Goal: Task Accomplishment & Management: Use online tool/utility

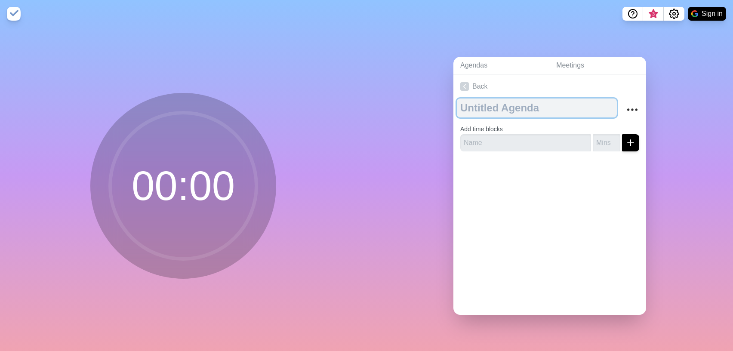
click at [542, 112] on textarea at bounding box center [537, 108] width 160 height 19
type textarea "AAA"
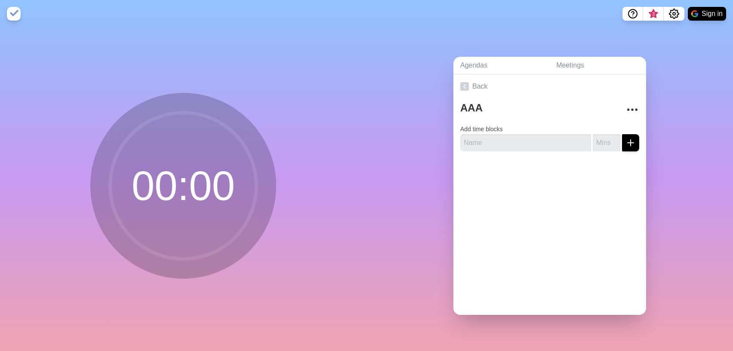
click at [532, 182] on div at bounding box center [549, 175] width 193 height 34
click at [537, 143] on input "text" at bounding box center [525, 142] width 131 height 17
type input "AAA"
click at [604, 143] on input "number" at bounding box center [607, 142] width 28 height 17
click at [600, 190] on div at bounding box center [549, 175] width 193 height 34
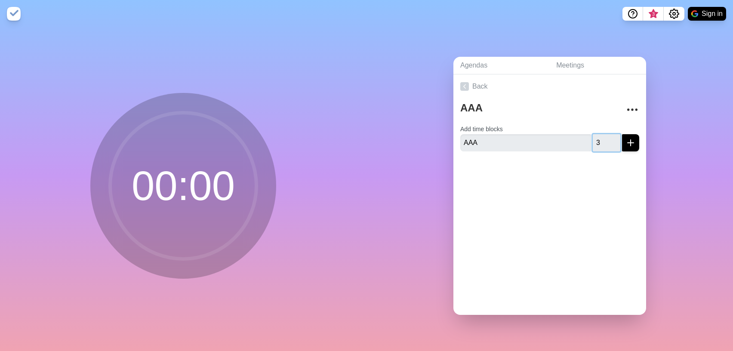
click at [604, 147] on input "3" at bounding box center [607, 142] width 28 height 17
click at [603, 164] on div at bounding box center [549, 175] width 193 height 34
click at [632, 145] on icon "submit" at bounding box center [631, 143] width 10 height 10
click at [603, 145] on input "3.5" at bounding box center [607, 142] width 28 height 17
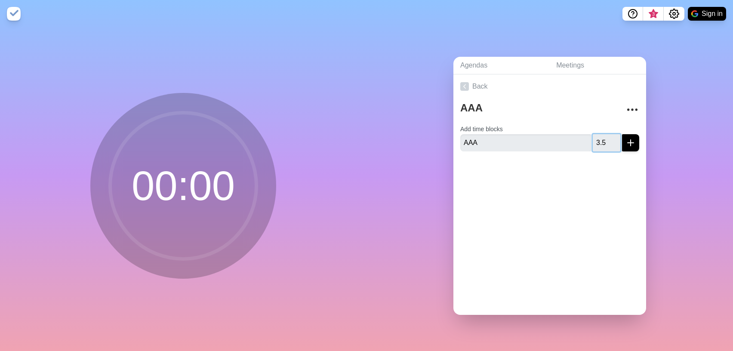
type input "1"
type input "10"
click at [521, 182] on div at bounding box center [549, 175] width 193 height 34
click at [200, 178] on circle at bounding box center [183, 186] width 146 height 146
click at [491, 145] on input "AAA" at bounding box center [525, 142] width 131 height 17
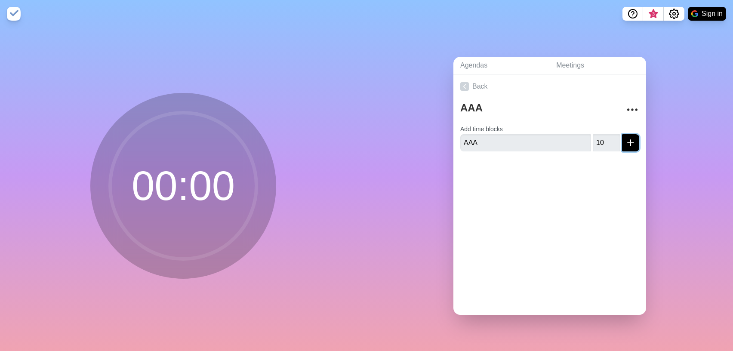
click at [636, 145] on button "submit" at bounding box center [630, 142] width 17 height 17
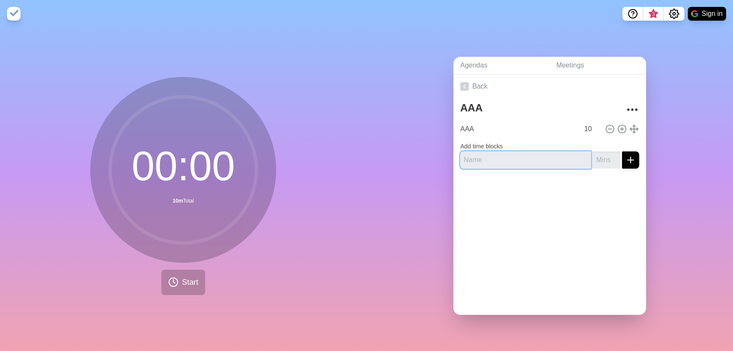
click at [496, 161] on input "text" at bounding box center [525, 159] width 131 height 17
type input "BBB"
click at [631, 162] on line "submit" at bounding box center [631, 160] width 0 height 6
type input "10"
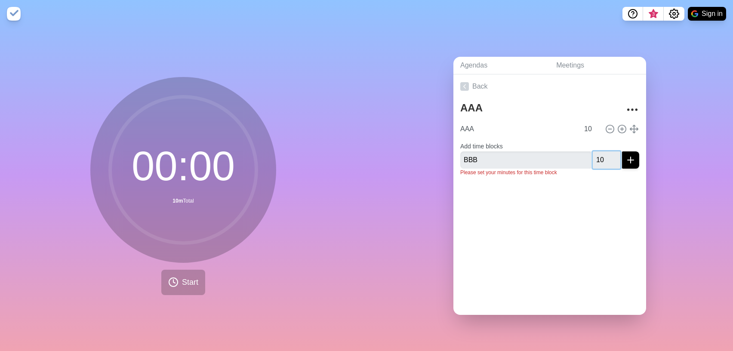
click at [622, 151] on button "submit" at bounding box center [630, 159] width 17 height 17
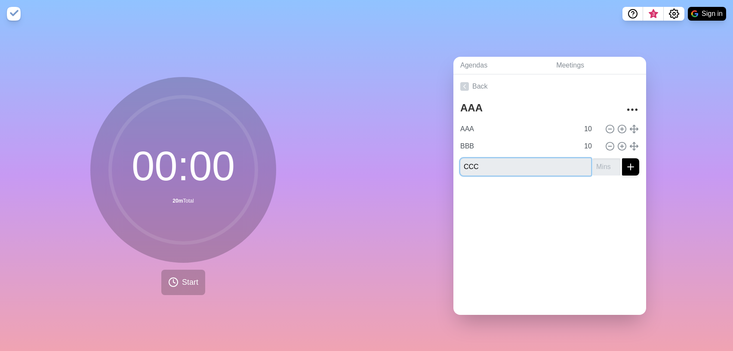
type input "CCC"
click at [622, 158] on button "submit" at bounding box center [630, 166] width 17 height 17
type input "22"
click at [622, 158] on button "submit" at bounding box center [630, 166] width 17 height 17
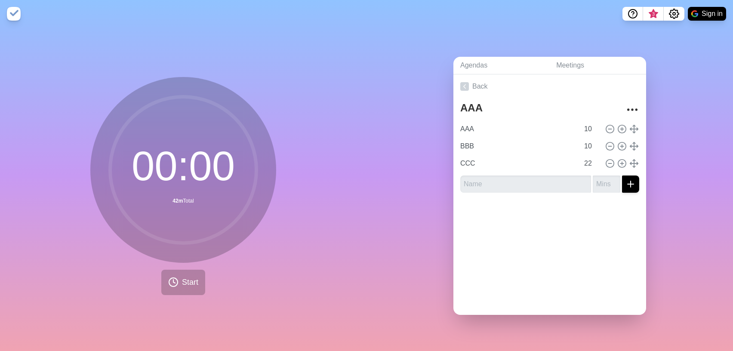
click at [655, 80] on div "Agendas Meetings Back AAA AAA 10 BBB 10 CCC 22" at bounding box center [550, 190] width 367 height 324
click at [195, 280] on span "Start" at bounding box center [190, 283] width 16 height 12
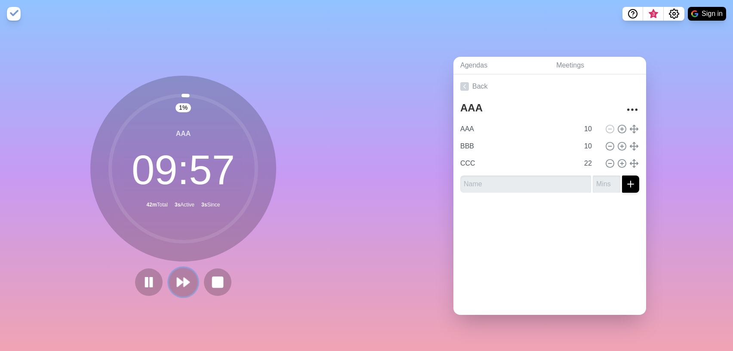
click at [182, 283] on polygon at bounding box center [180, 282] width 6 height 9
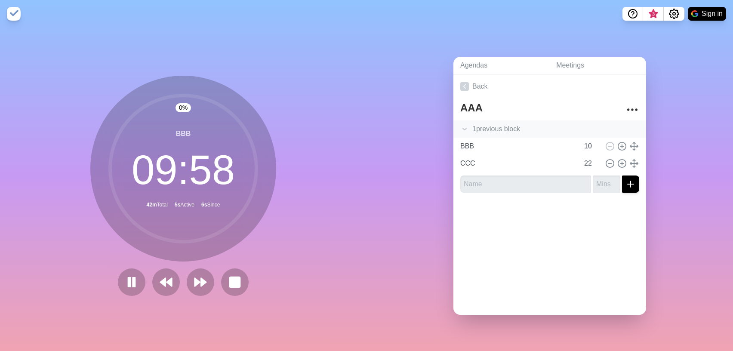
click at [467, 128] on icon at bounding box center [464, 129] width 9 height 9
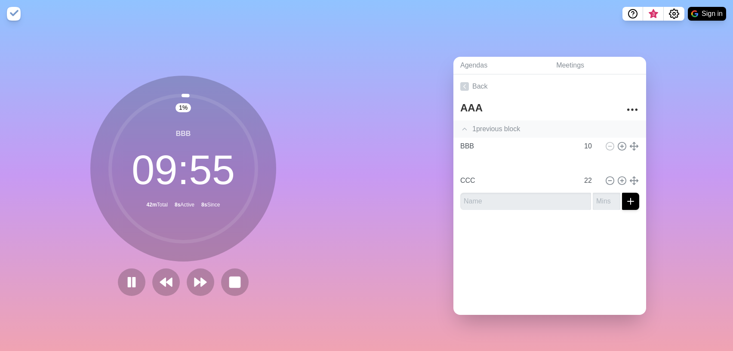
type input "AAA"
type input "BBB"
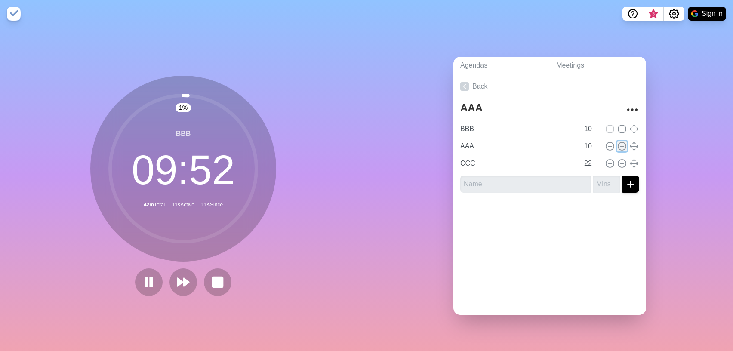
click at [623, 146] on line at bounding box center [621, 146] width 3 height 0
type input "AAA"
type input "10"
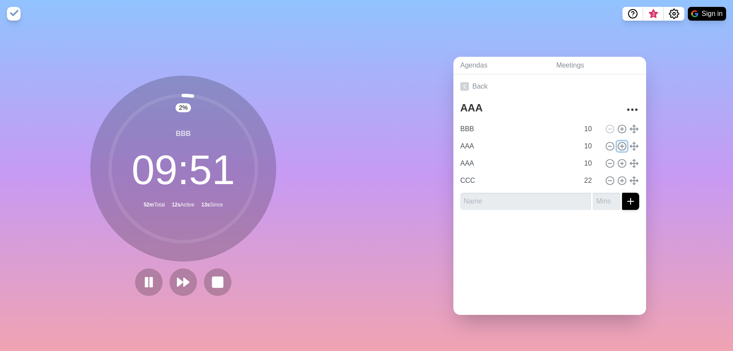
click at [624, 144] on icon at bounding box center [621, 146] width 9 height 9
type input "AAA"
type input "10"
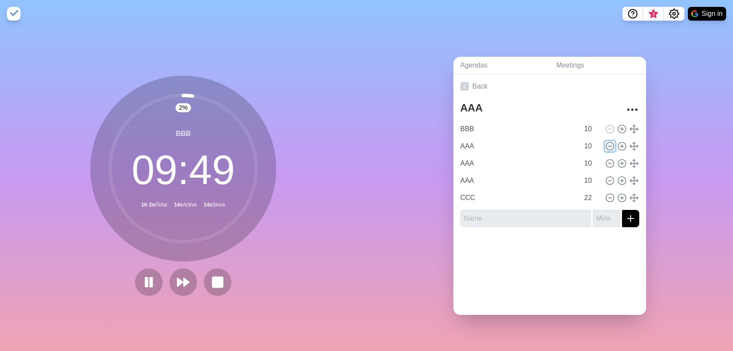
click at [607, 147] on circle at bounding box center [610, 146] width 8 height 8
type input "CCC"
type input "22"
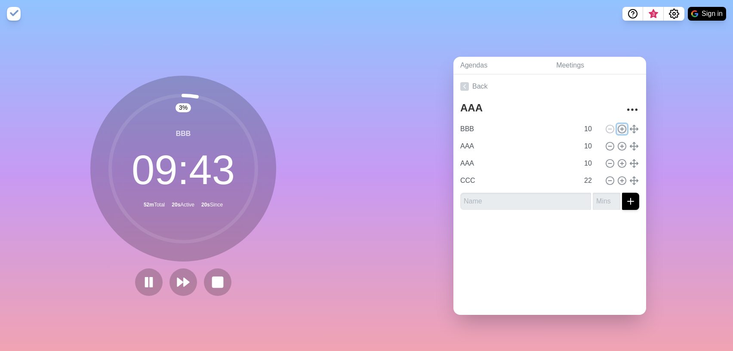
click at [622, 125] on icon at bounding box center [621, 128] width 9 height 9
type input "BBB"
type input "AAA"
type input "10"
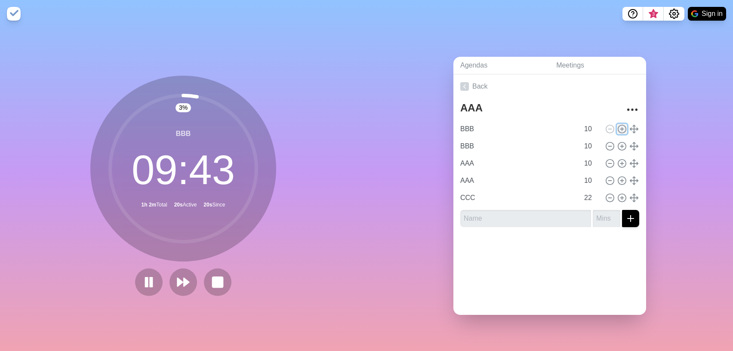
click at [622, 125] on icon at bounding box center [621, 128] width 9 height 9
type input "BBB"
type input "AAA"
type input "10"
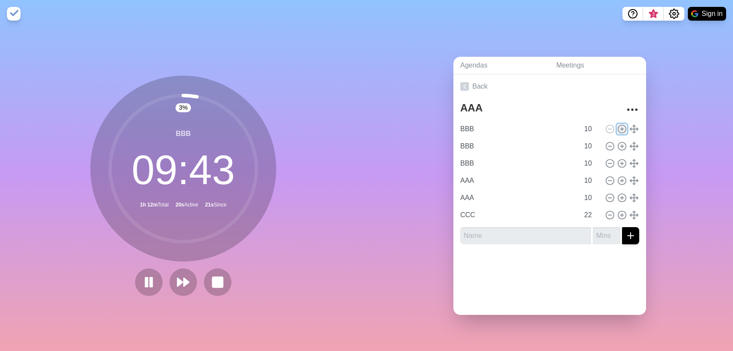
click at [622, 125] on icon at bounding box center [621, 128] width 9 height 9
type input "BBB"
type input "AAA"
type input "10"
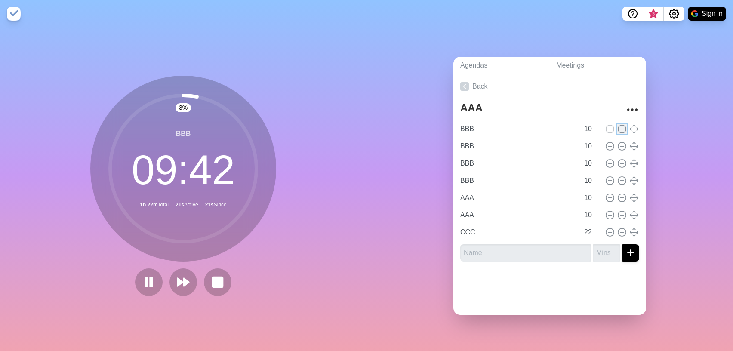
click at [622, 126] on icon at bounding box center [621, 128] width 9 height 9
type input "BBB"
type input "AAA"
type input "10"
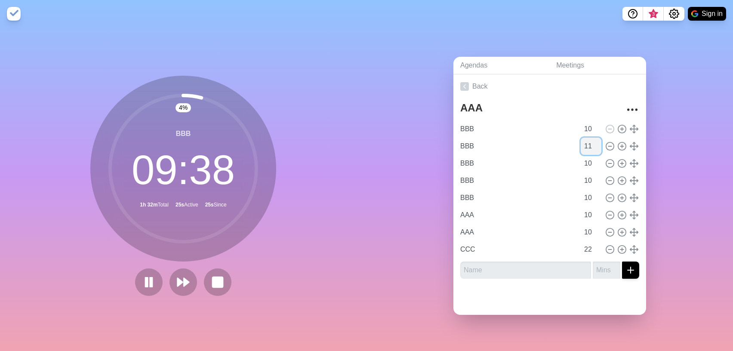
click at [597, 142] on input "11" at bounding box center [591, 146] width 21 height 17
click at [597, 142] on input "12" at bounding box center [591, 146] width 21 height 17
click at [597, 142] on input "13" at bounding box center [591, 146] width 21 height 17
type input "14"
click at [597, 142] on input "14" at bounding box center [591, 146] width 21 height 17
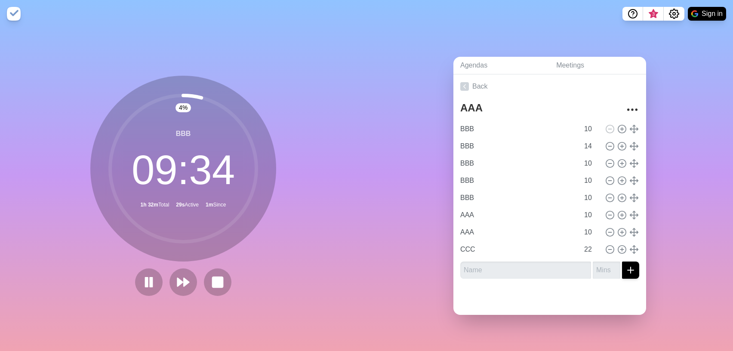
click at [298, 285] on div "4 % BBB 09 : 34 1h 32m Total 29s Active 1m Since" at bounding box center [183, 190] width 367 height 324
